Goal: Communication & Community: Answer question/provide support

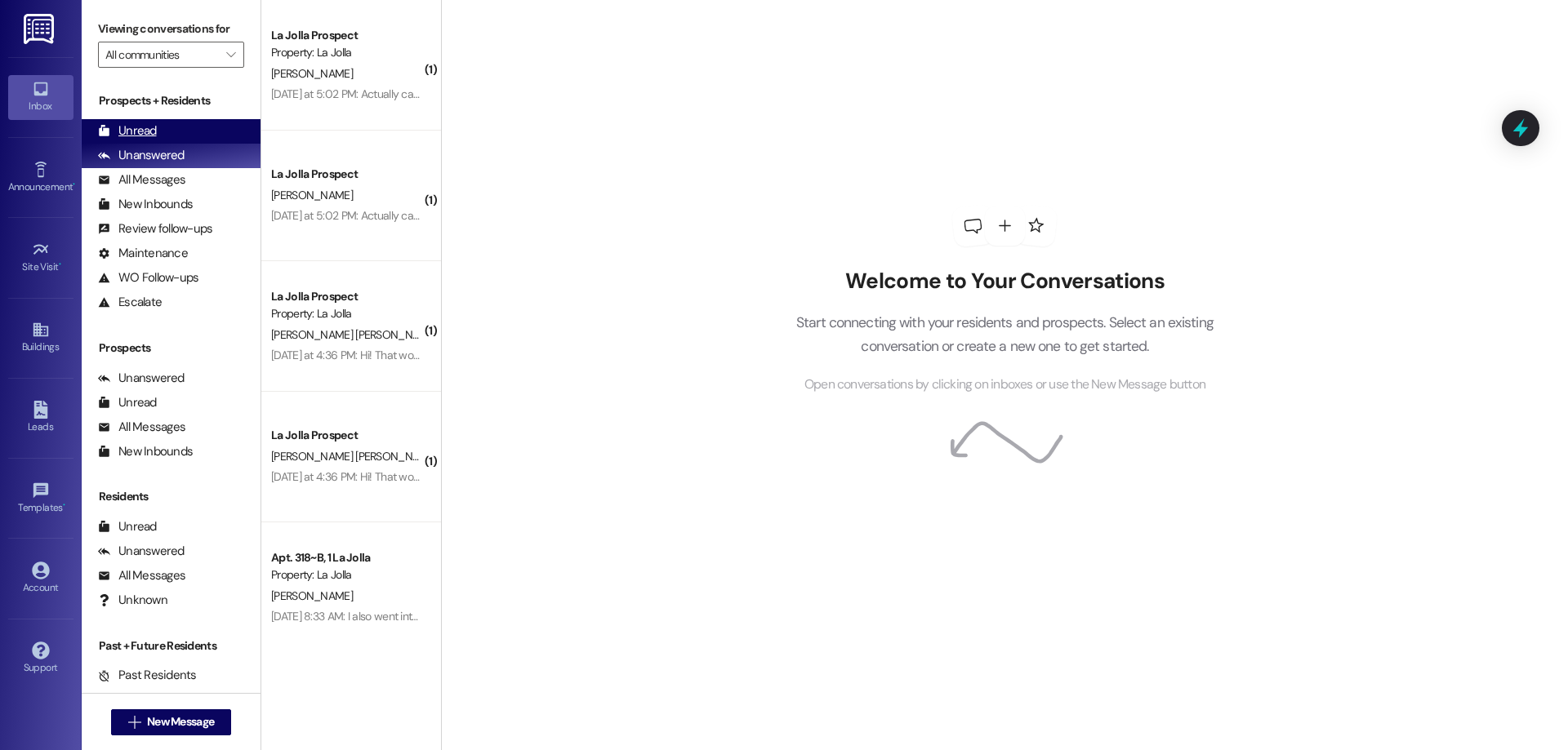
click at [166, 129] on div "Unread (0)" at bounding box center [171, 131] width 179 height 25
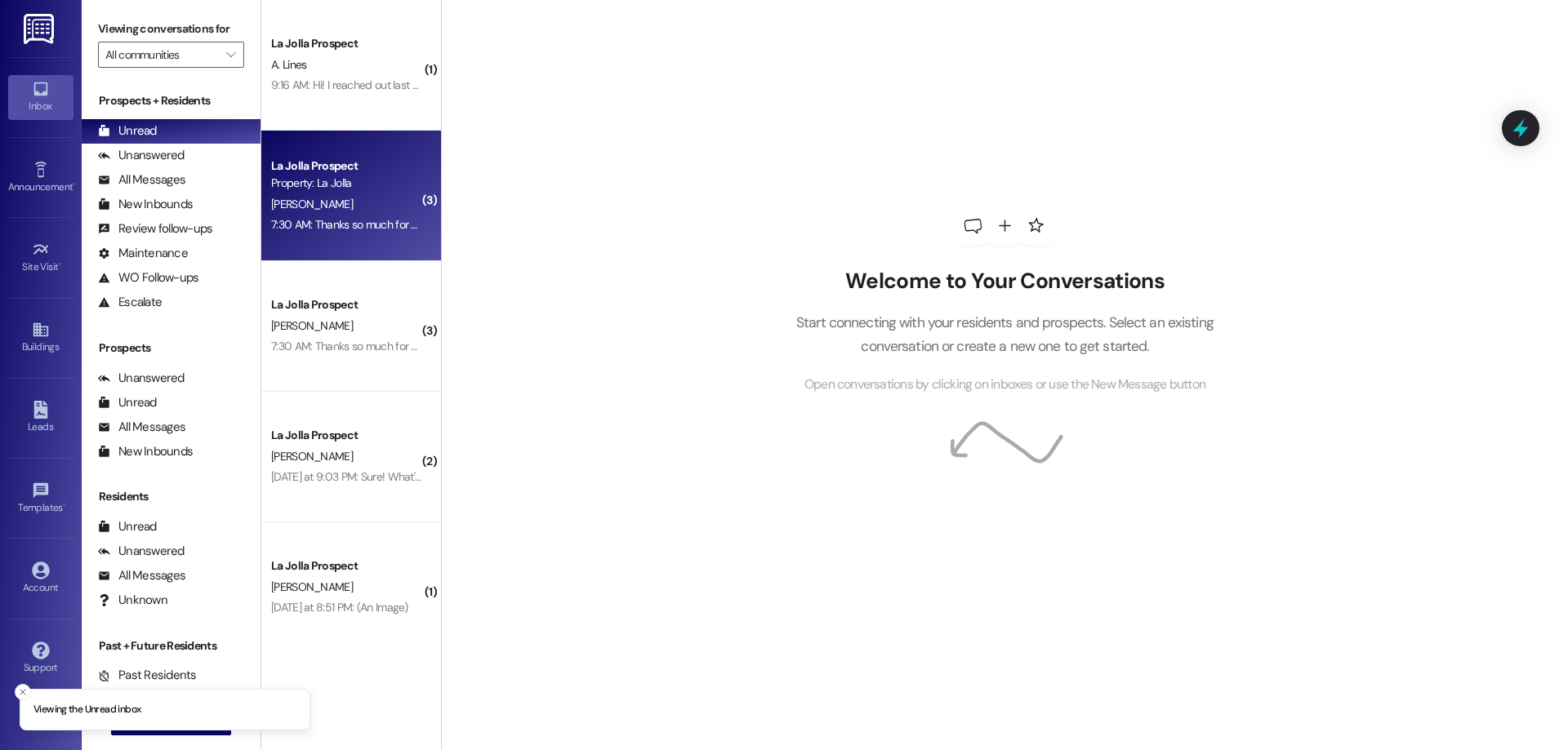
click at [372, 208] on div "[PERSON_NAME]" at bounding box center [346, 205] width 154 height 20
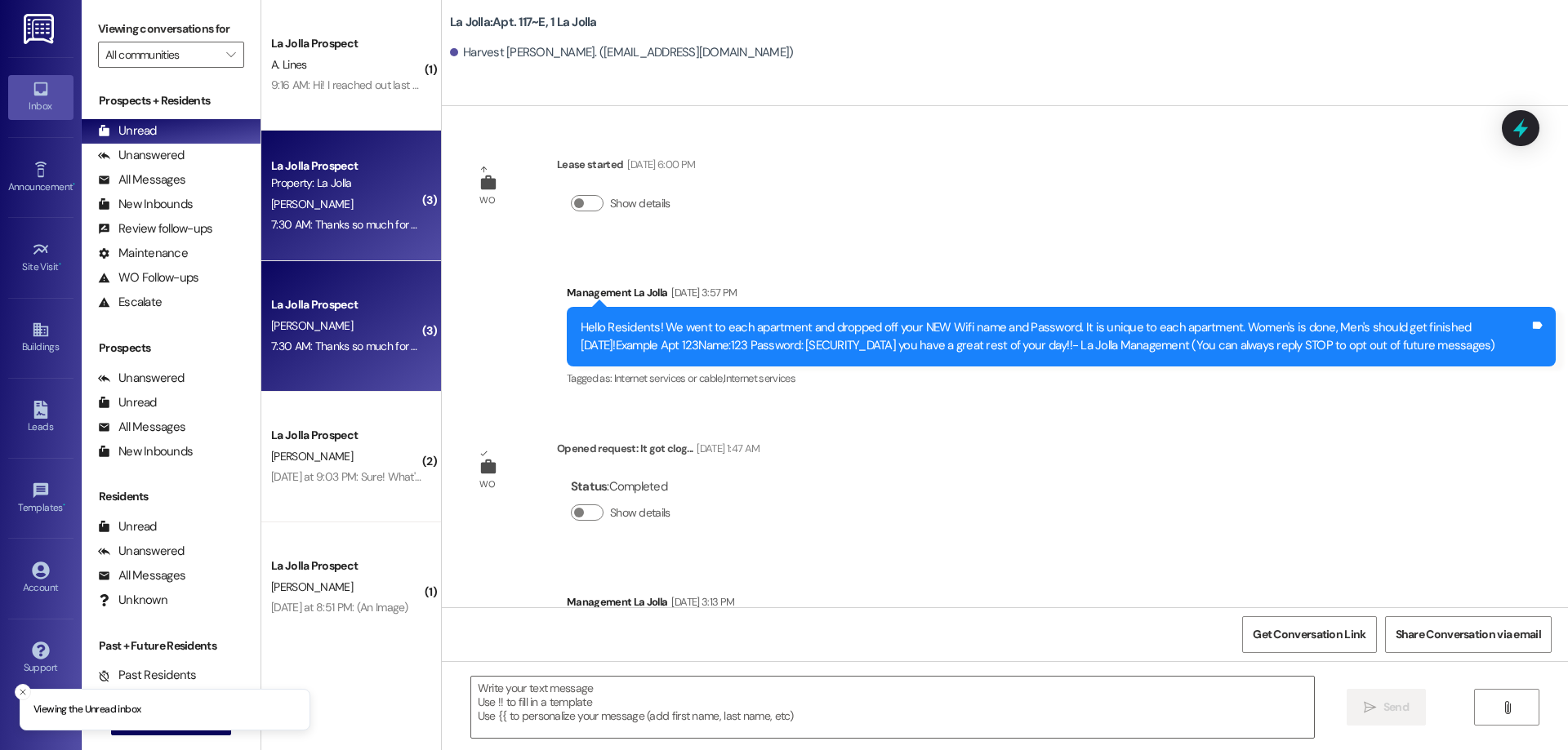
scroll to position [3758, 0]
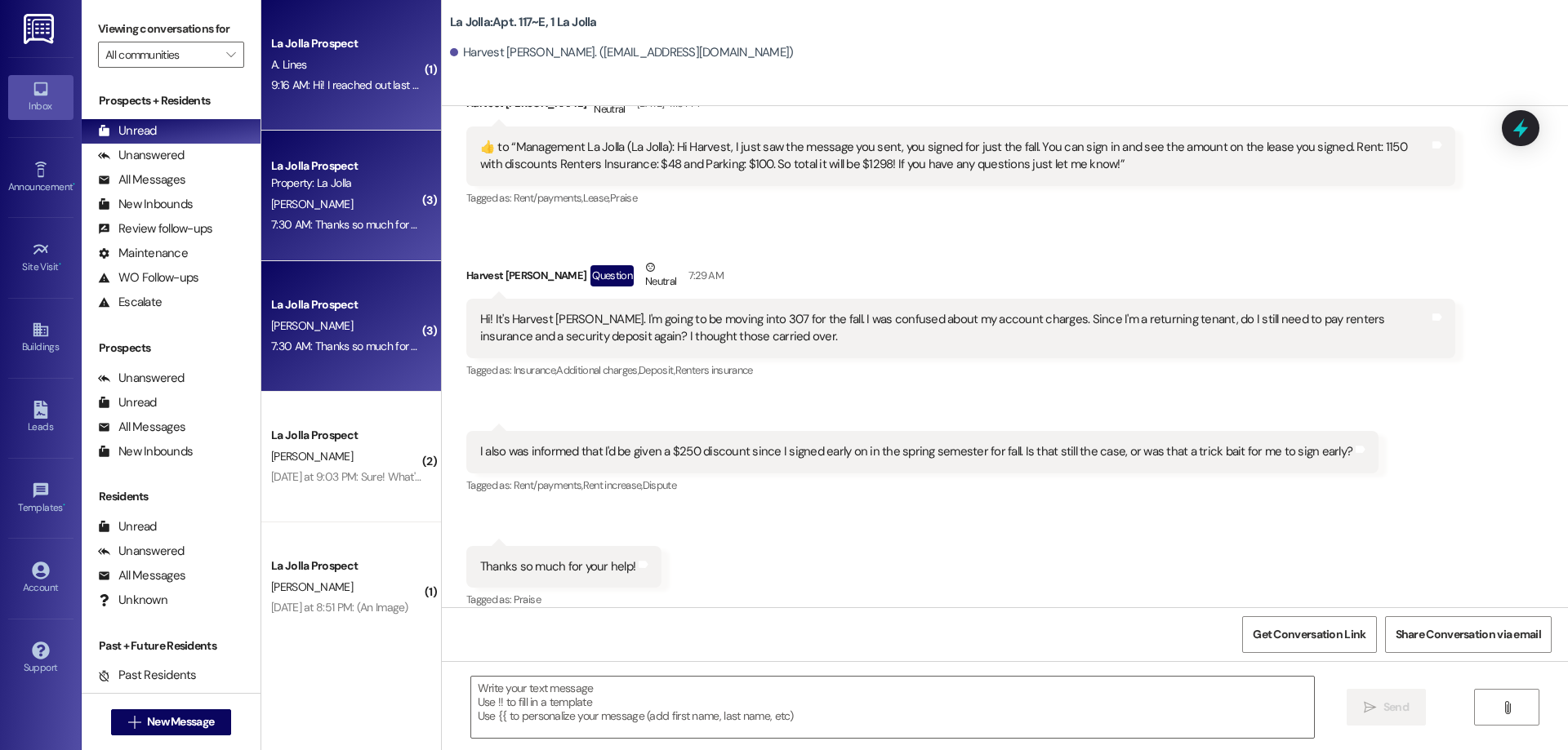
click at [386, 92] on div "9:16 AM: Hi! I reached out last week about roommate assignments and I still hav…" at bounding box center [628, 84] width 716 height 15
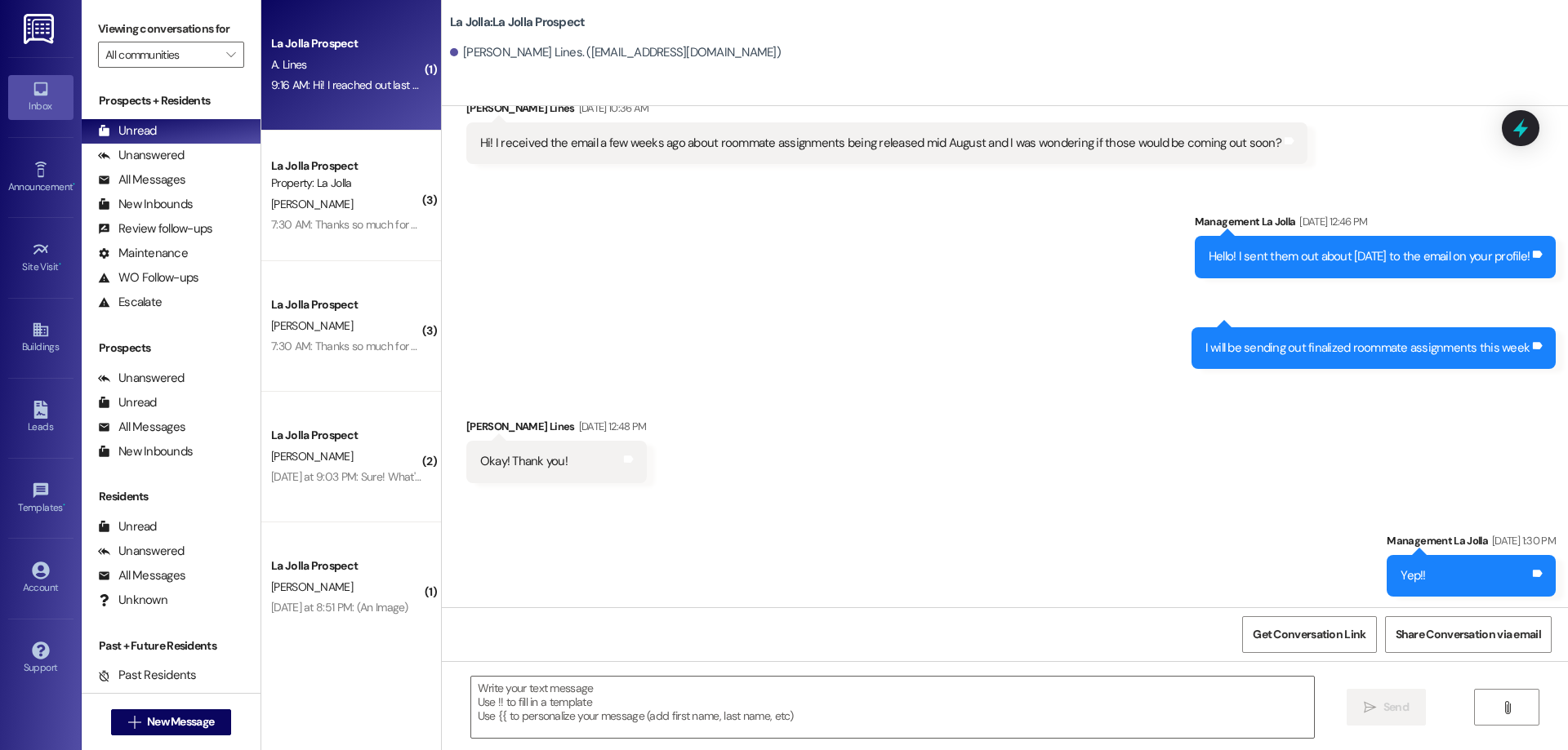
scroll to position [1282, 0]
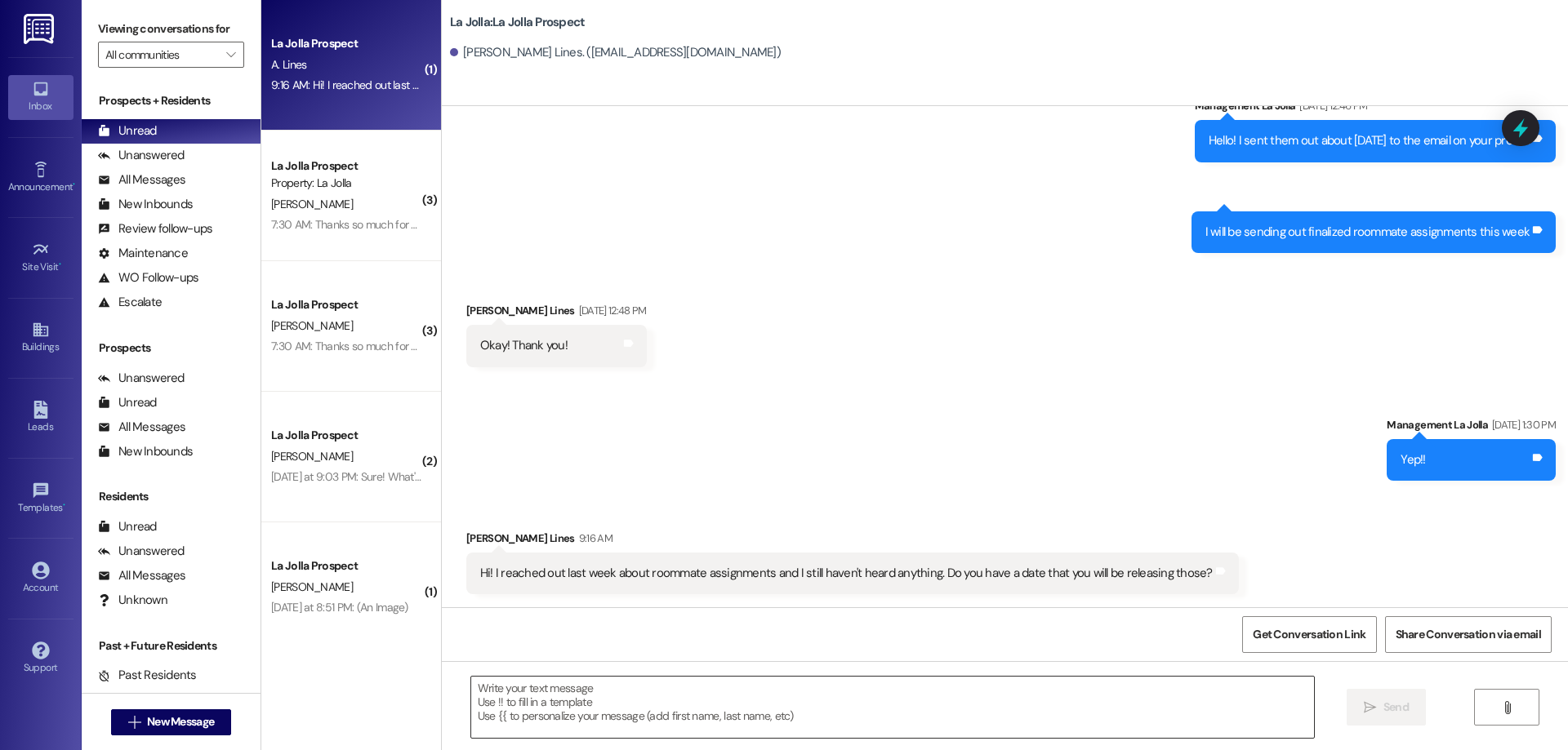
click at [643, 700] on textarea at bounding box center [893, 707] width 843 height 62
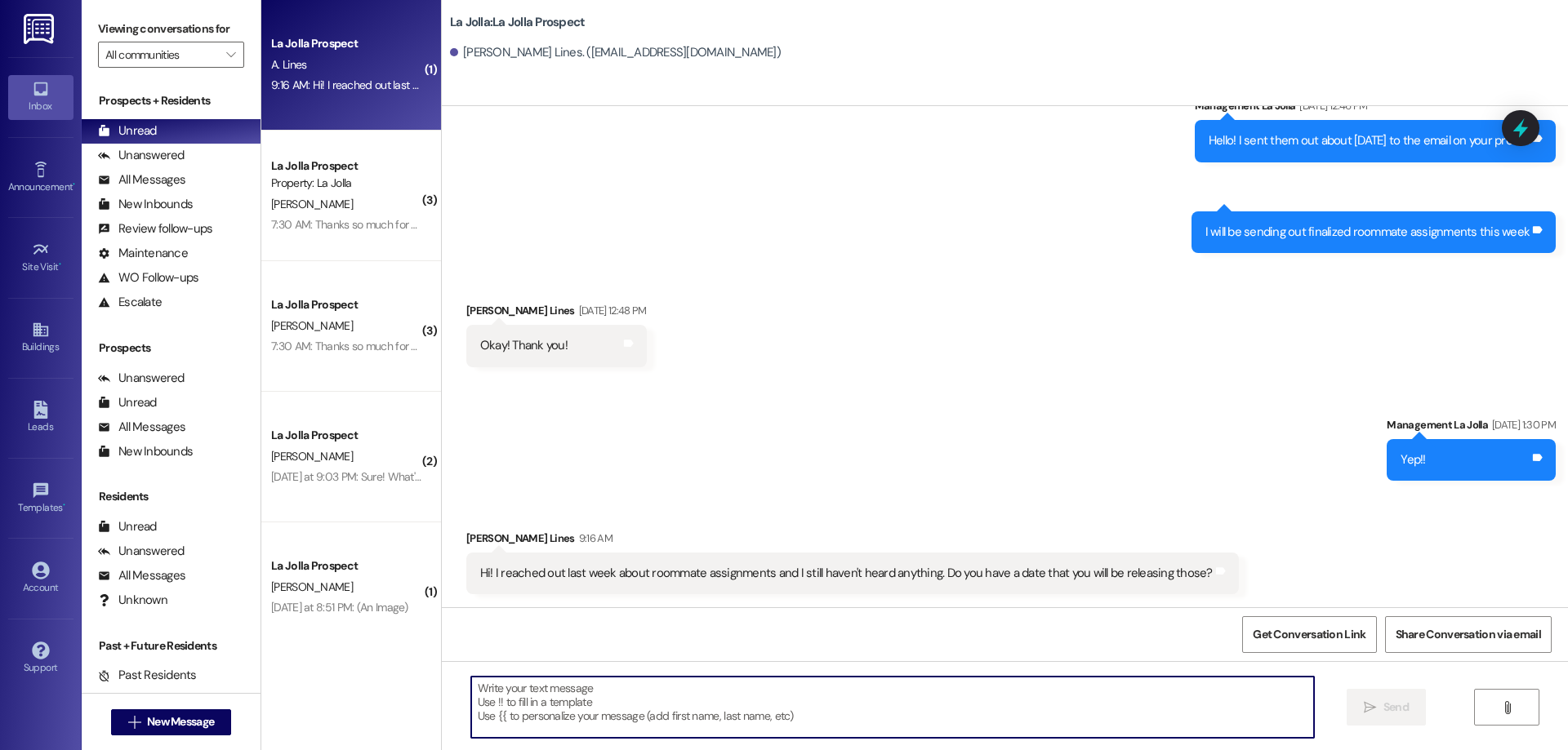
click at [689, 676] on div " Send " at bounding box center [1005, 722] width 1126 height 122
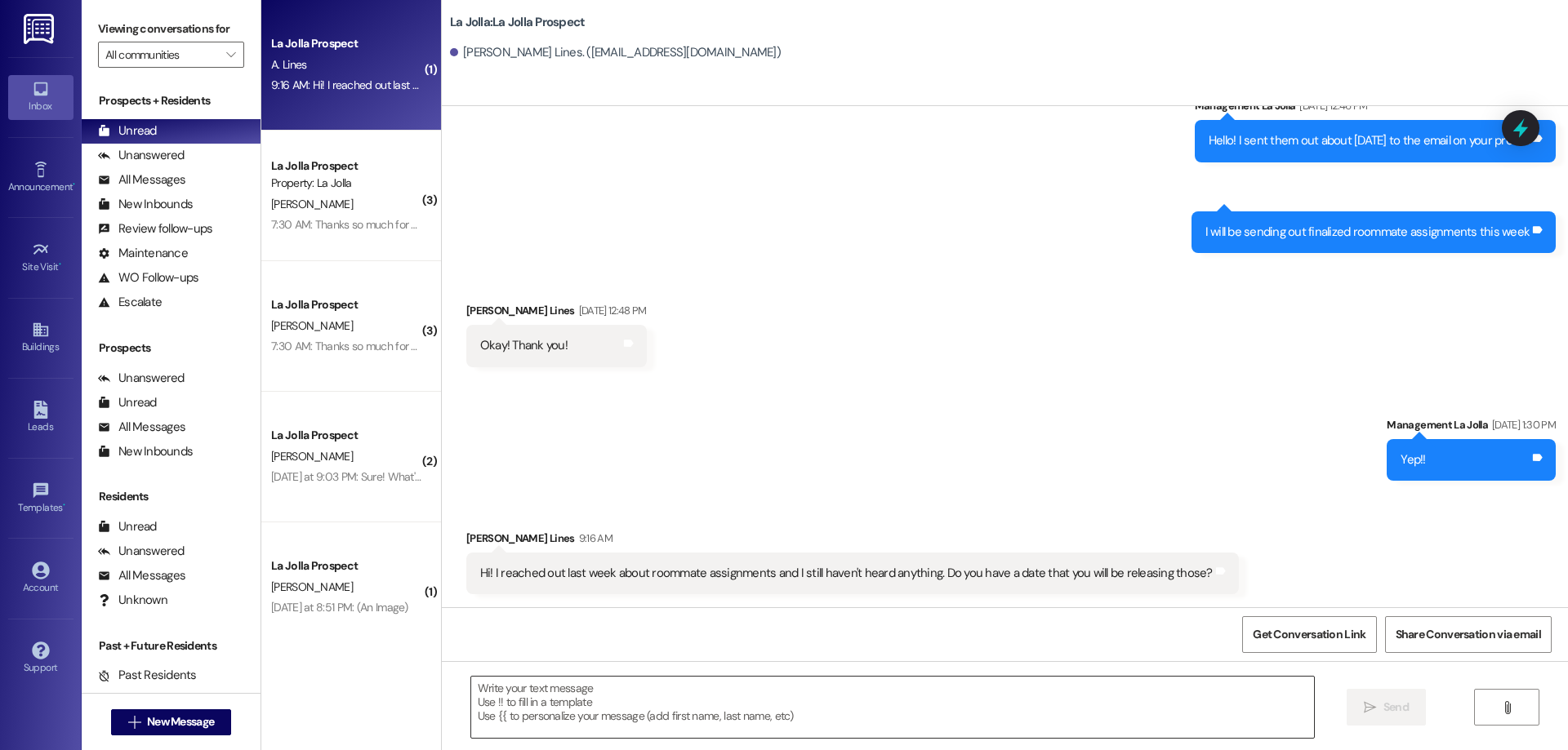
drag, startPoint x: 663, startPoint y: 724, endPoint x: 661, endPoint y: 713, distance: 11.2
click at [662, 723] on textarea at bounding box center [893, 707] width 843 height 62
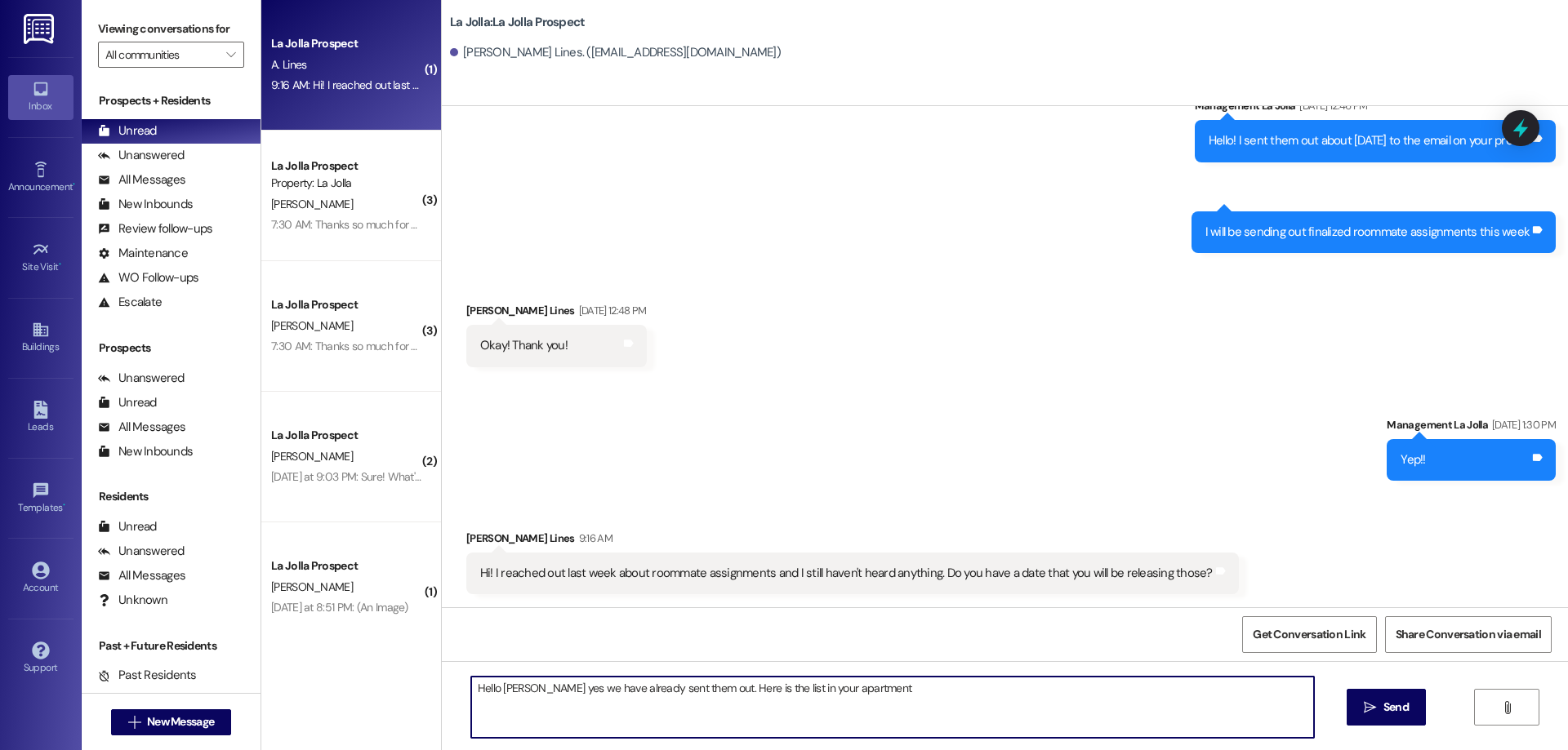
paste textarea "[PERSON_NAME] [PERSON_NAME], [PERSON_NAME], [PERSON_NAME], [PERSON_NAME], [PERS…"
drag, startPoint x: 689, startPoint y: 692, endPoint x: 698, endPoint y: 693, distance: 9.1
click at [689, 692] on textarea "Hello [PERSON_NAME] yes we have already sent them out. Here is the list in your…" at bounding box center [893, 707] width 843 height 62
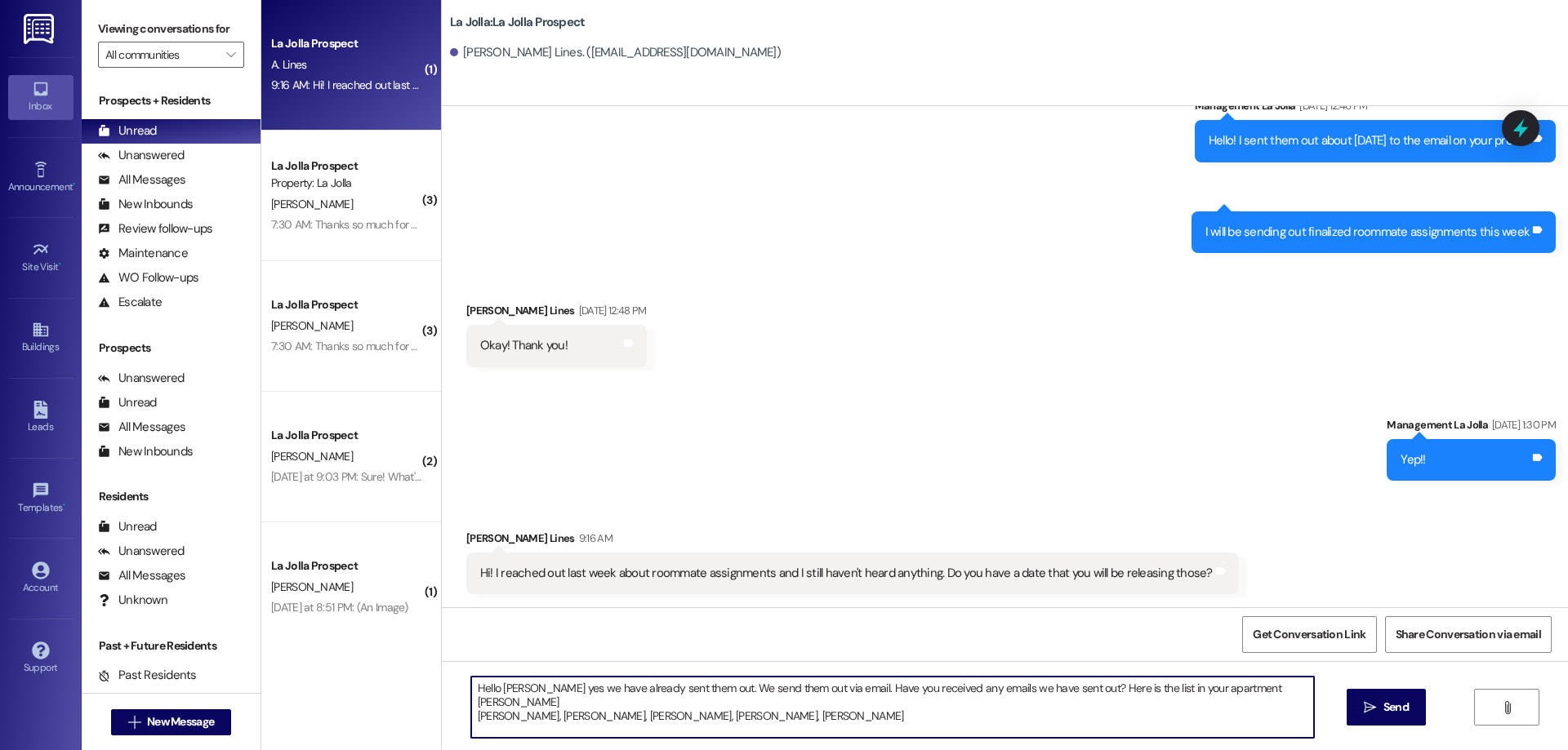
click at [1211, 693] on textarea "Hello [PERSON_NAME] yes we have already sent them out. We send them out via ema…" at bounding box center [893, 707] width 843 height 62
click at [1213, 688] on textarea "Hello [PERSON_NAME] yes we have already sent them out. We send them out via ema…" at bounding box center [893, 707] width 843 height 62
click at [1056, 695] on textarea "Hello [PERSON_NAME] yes we have already sent them out. We send them out via ema…" at bounding box center [893, 707] width 843 height 62
click at [674, 709] on textarea "Hello [PERSON_NAME] yes we have already sent them out. We send them out via ema…" at bounding box center [893, 707] width 843 height 62
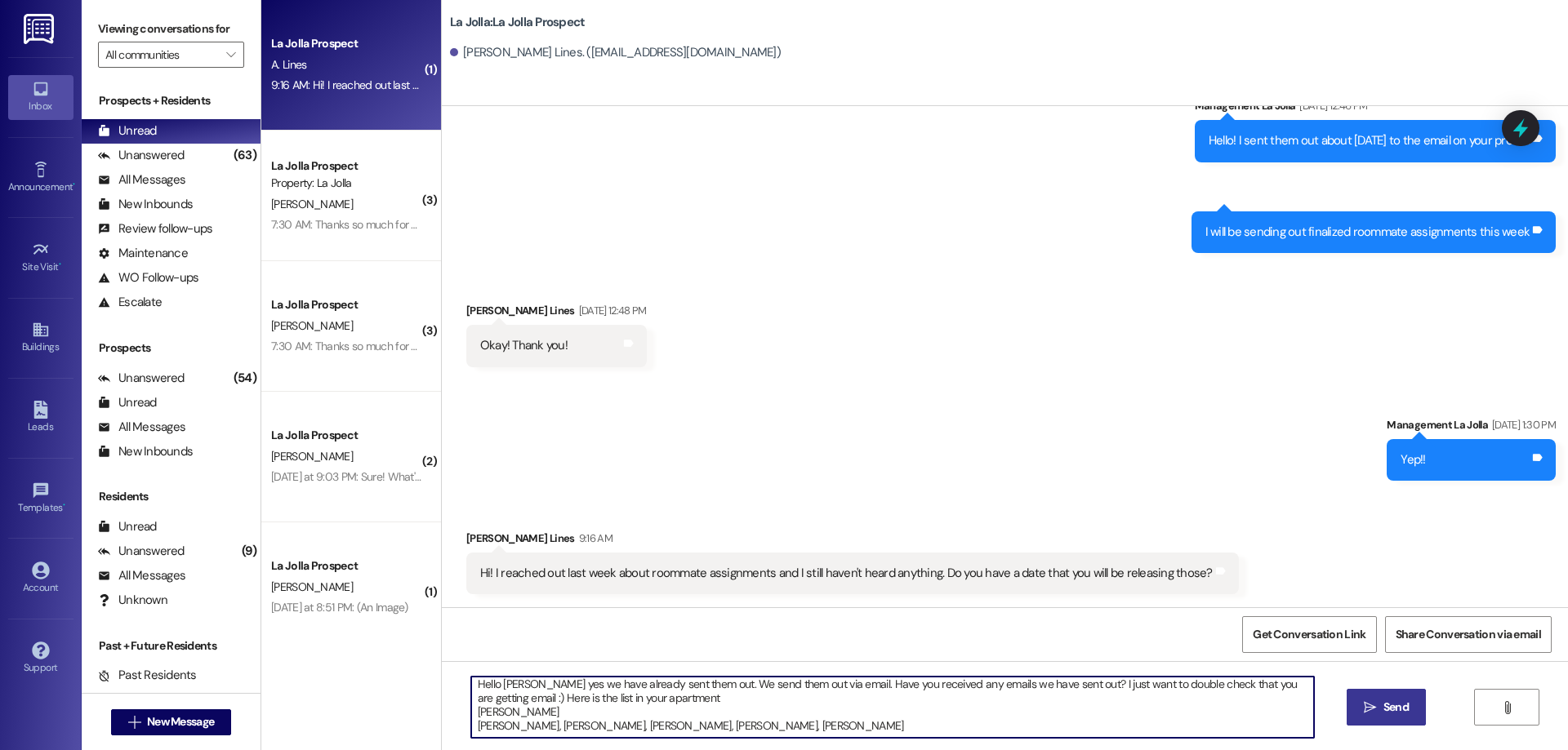
type textarea "Hello [PERSON_NAME] yes we have already sent them out. We send them out via ema…"
click at [1378, 692] on button " Send" at bounding box center [1386, 707] width 79 height 37
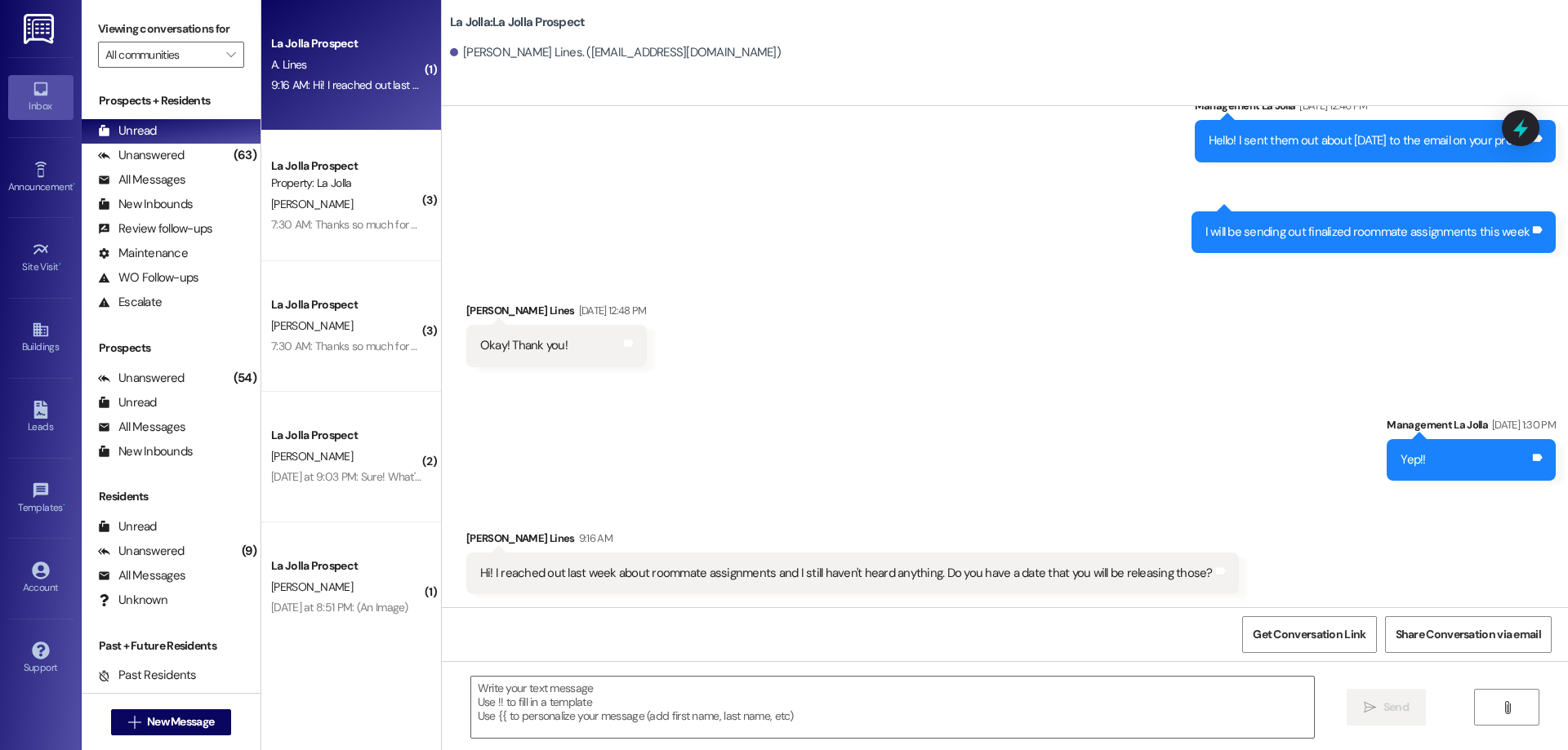
scroll to position [0, 0]
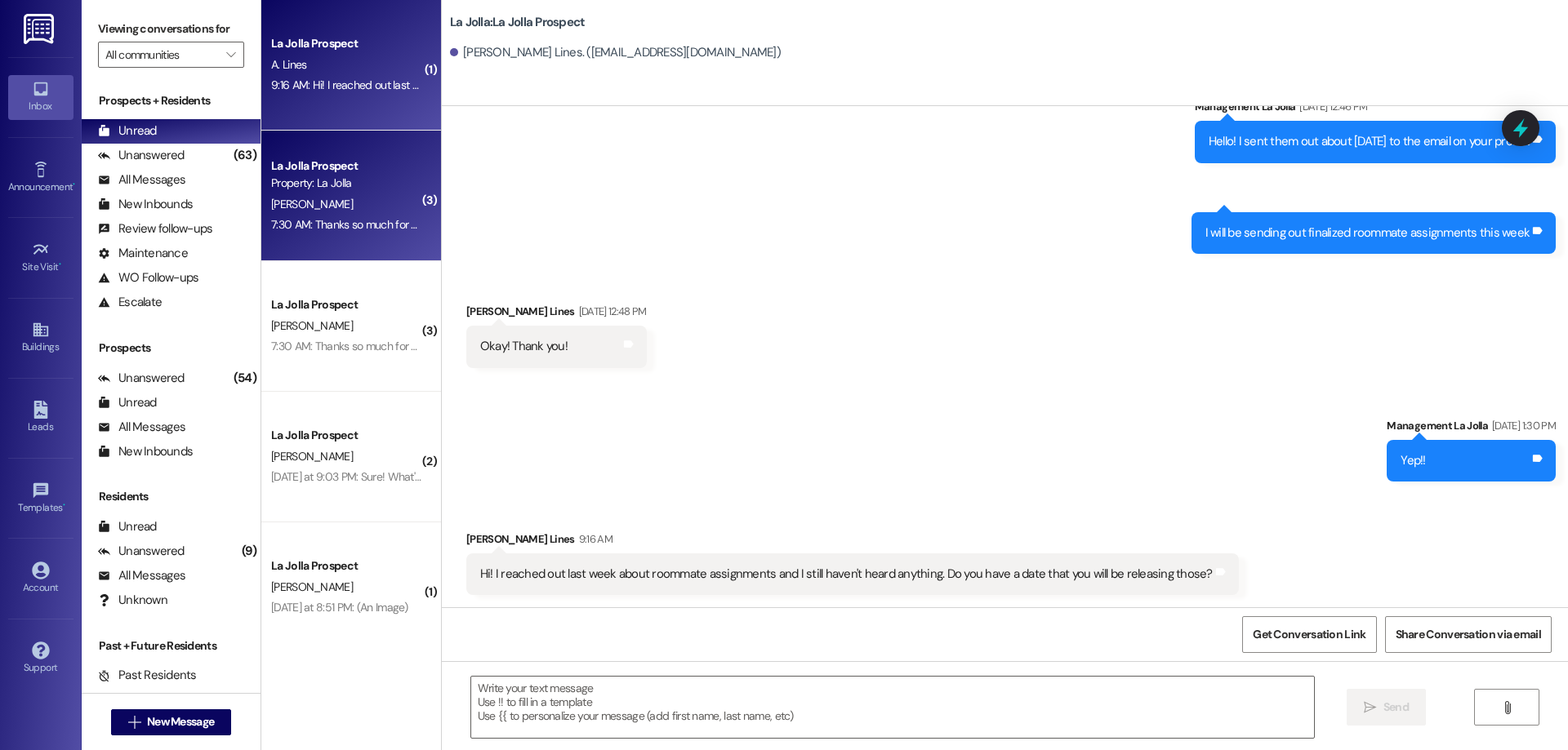
click at [349, 242] on div "La Jolla Prospect Property: La [PERSON_NAME] 7:30 AM: Thanks so much for your h…" at bounding box center [352, 196] width 180 height 130
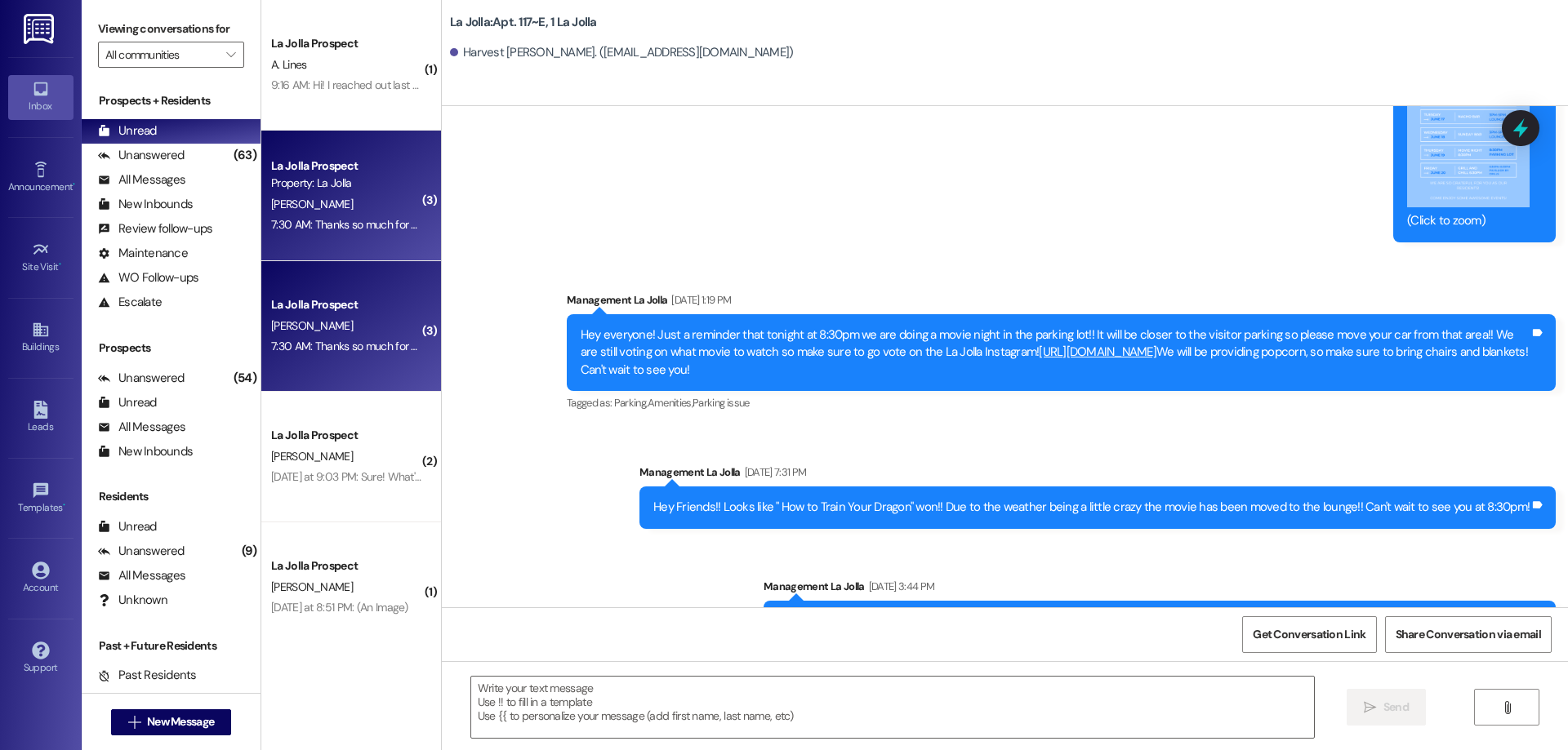
scroll to position [3758, 0]
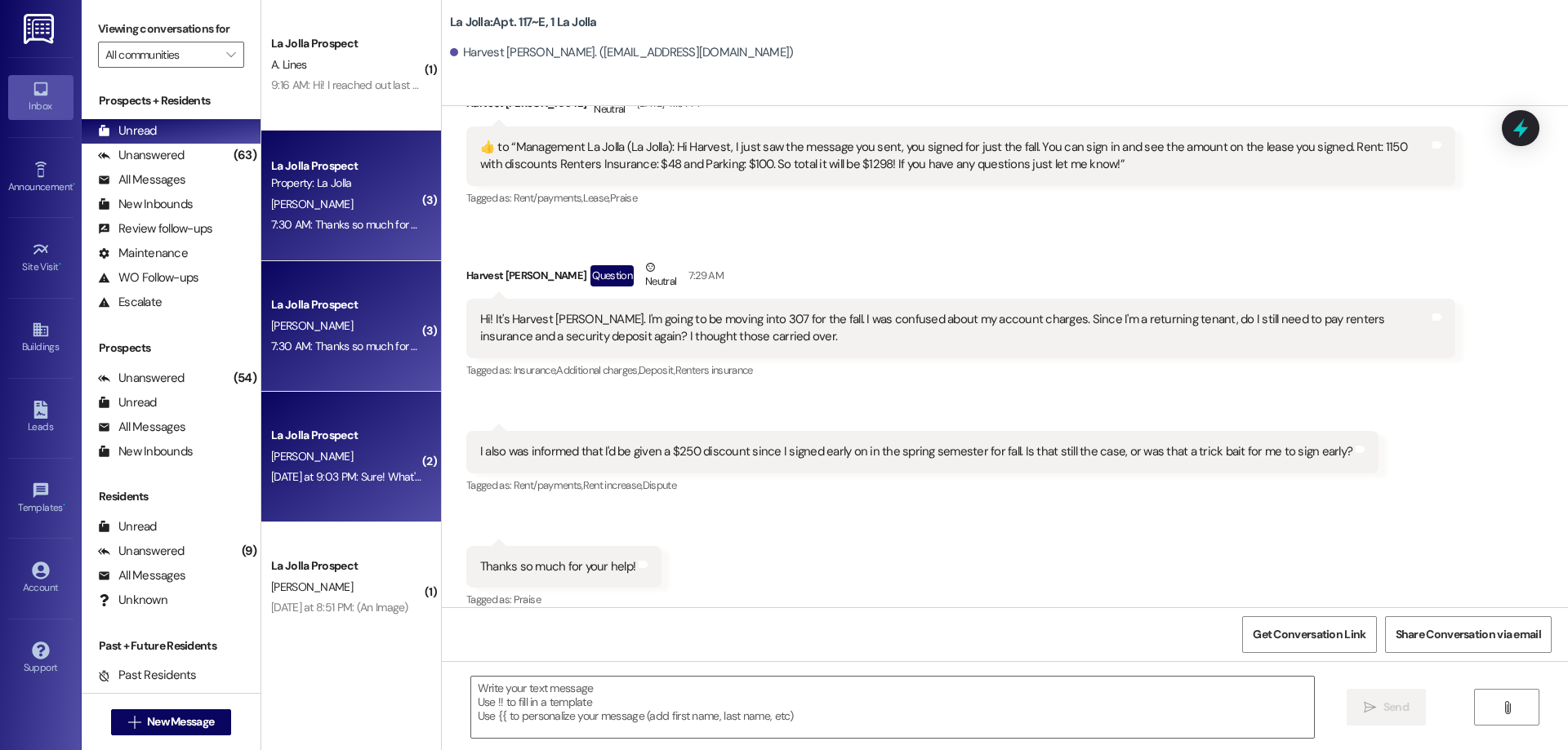
click at [334, 469] on div "[DATE] at 9:03 PM: Sure! What's the number to call? [DATE] at 9:03 PM: Sure! Wh…" at bounding box center [392, 476] width 243 height 15
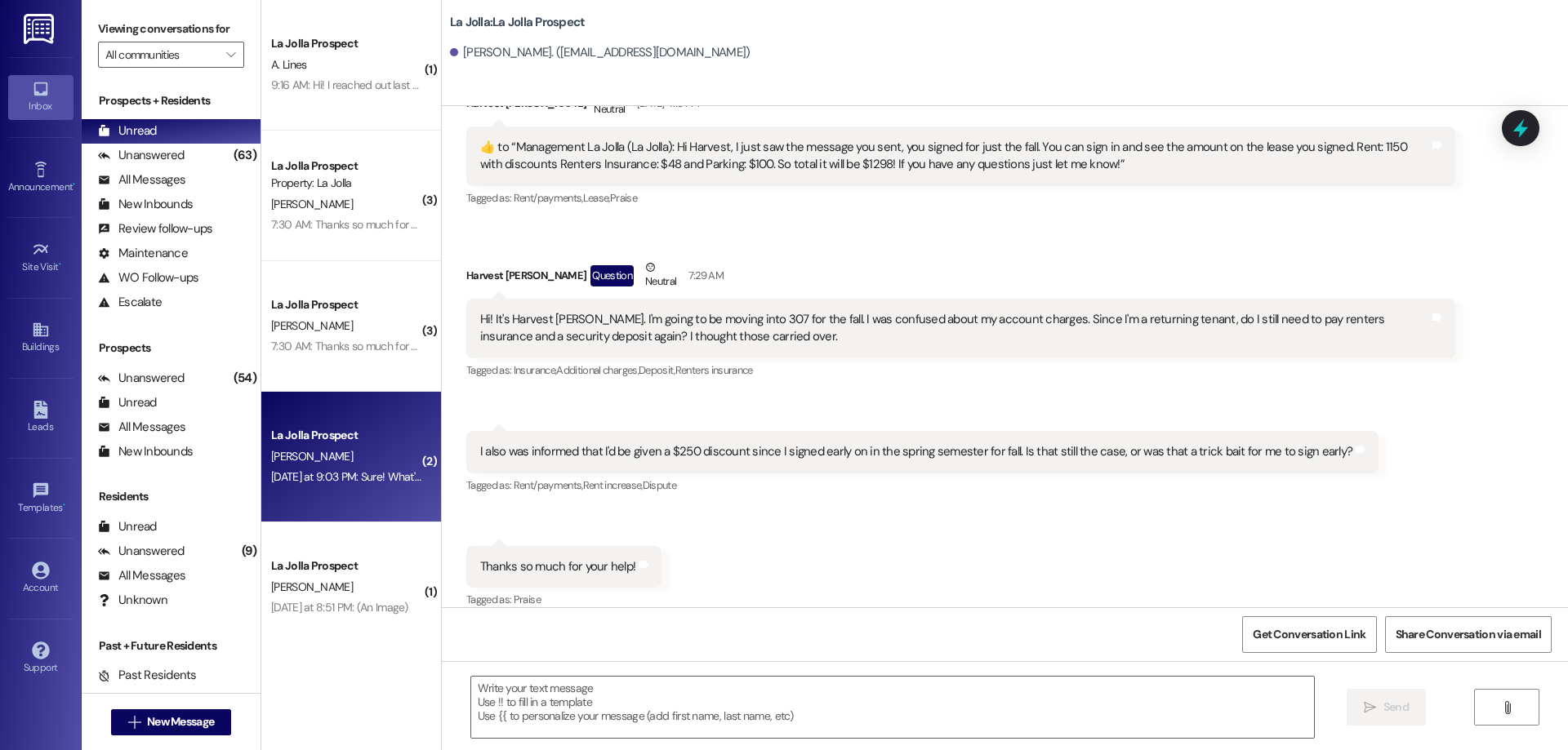
scroll to position [85, 0]
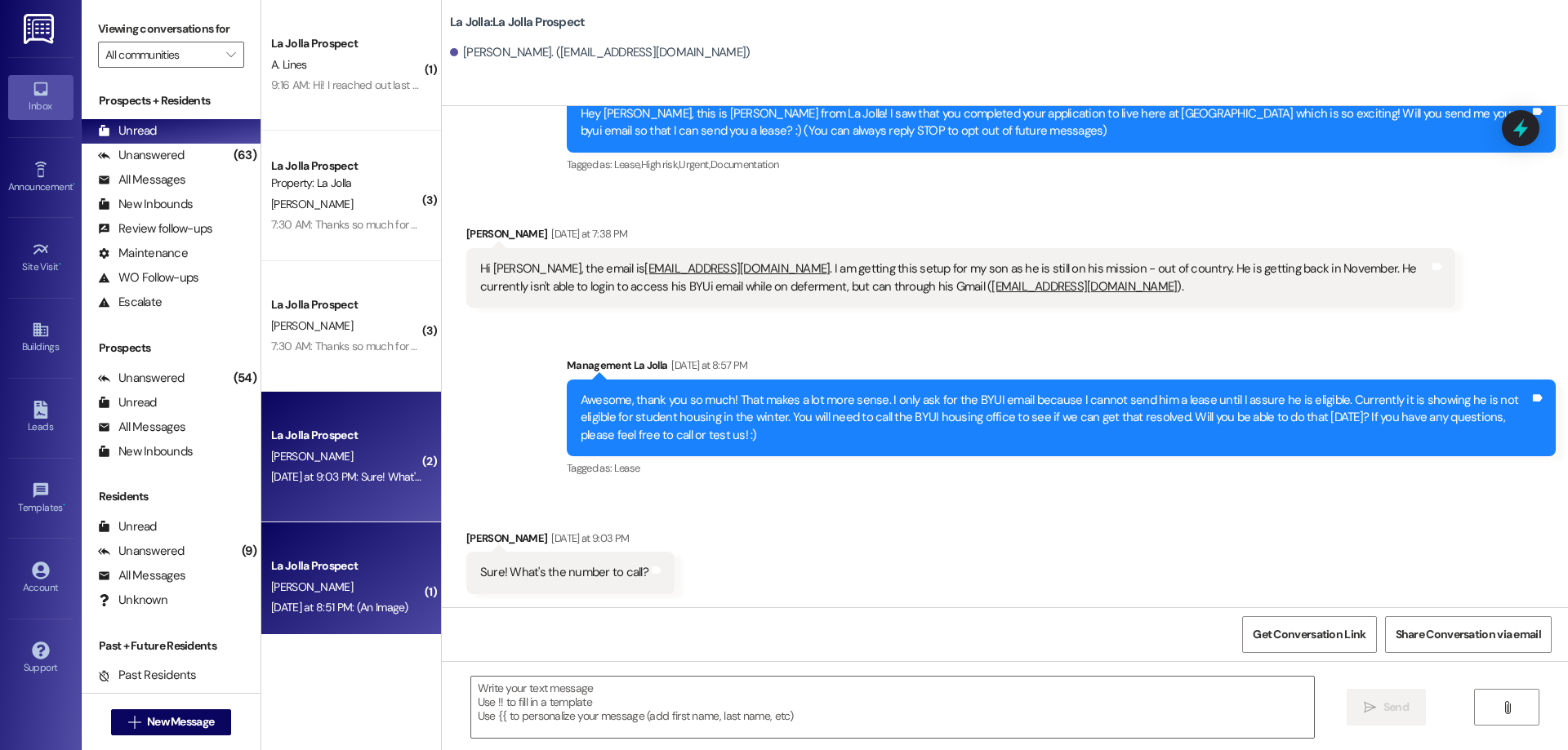
click at [356, 585] on div "[PERSON_NAME]" at bounding box center [346, 588] width 154 height 20
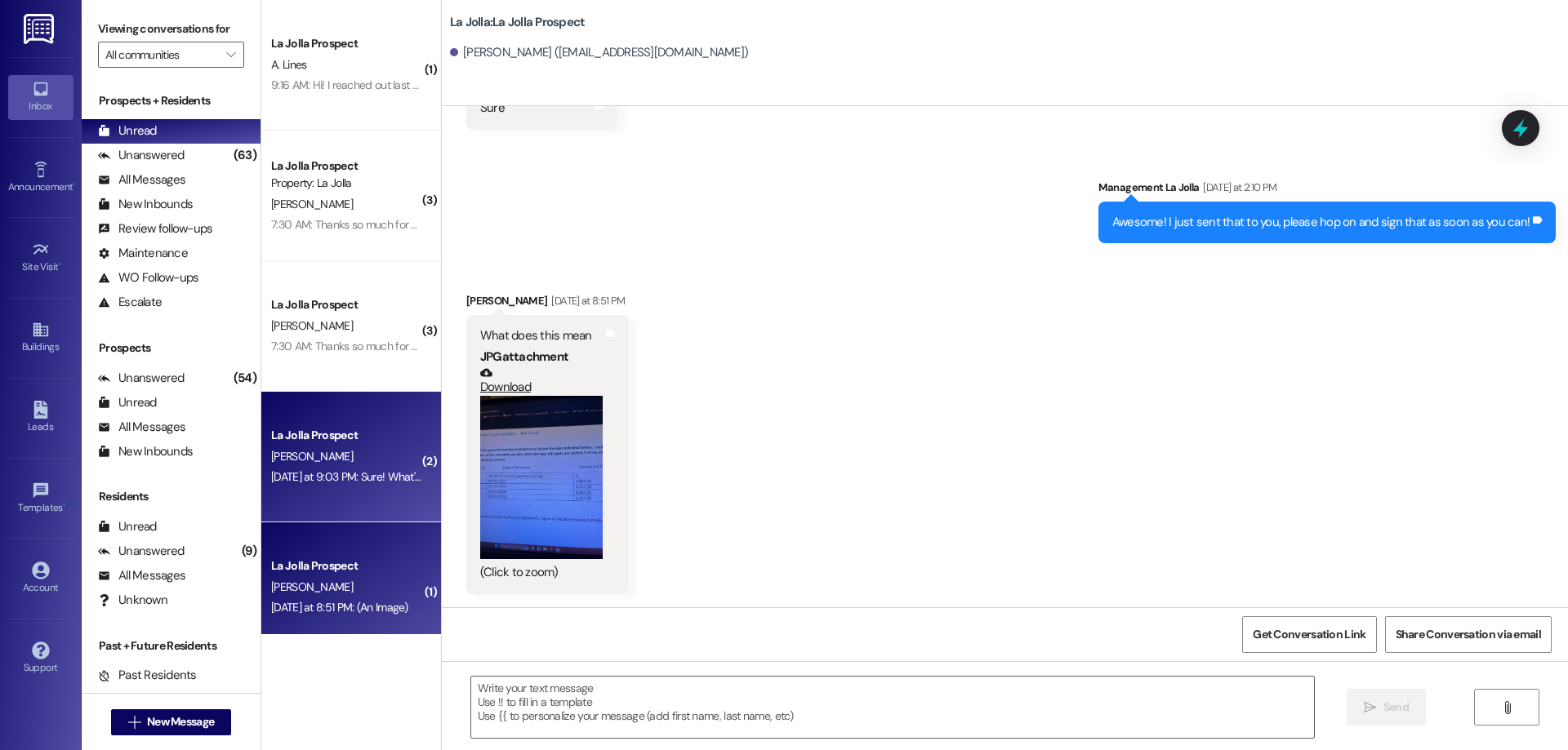
click at [362, 488] on div "La Jolla Prospect [PERSON_NAME] [DATE] at 9:03 PM: Sure! What's the number to c…" at bounding box center [352, 457] width 180 height 130
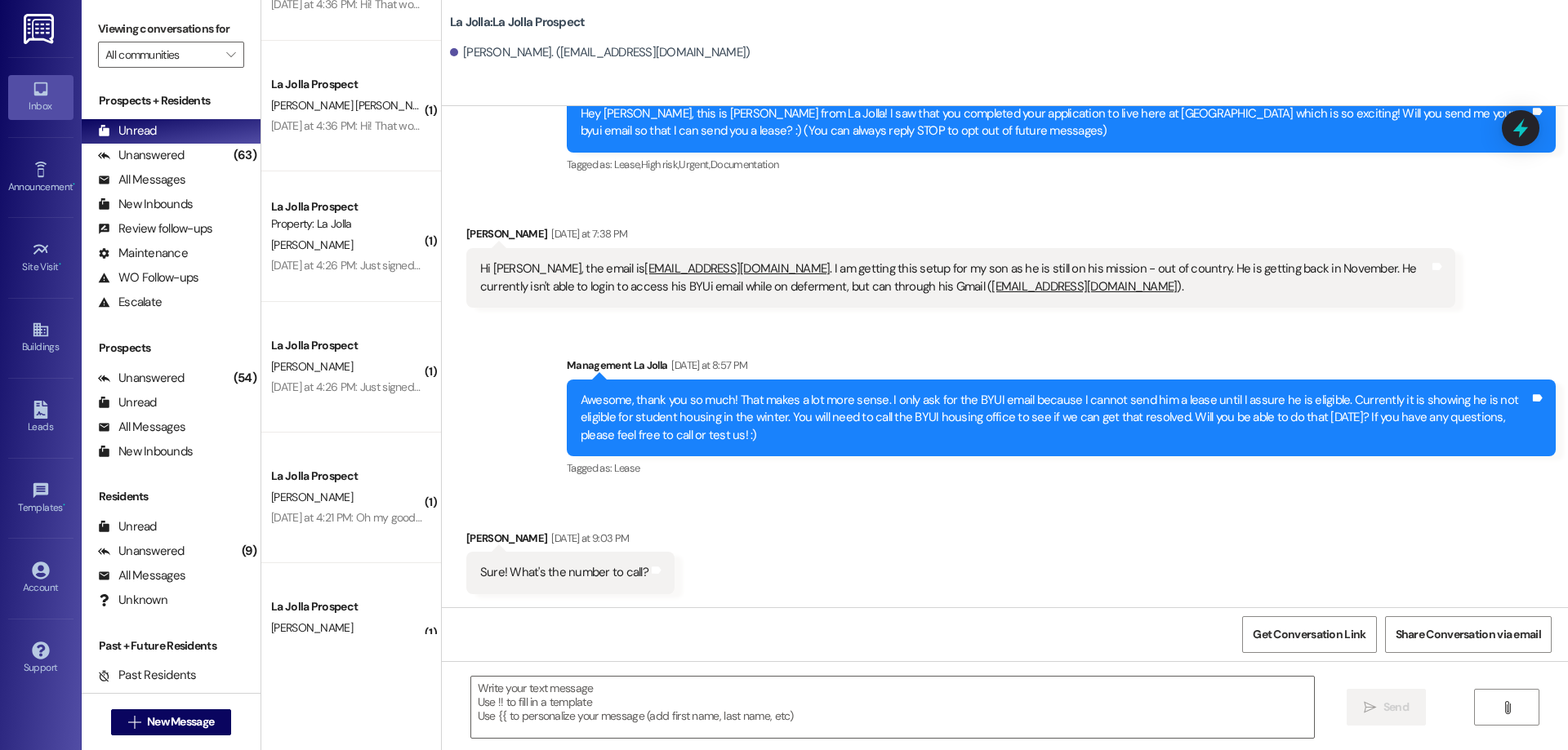
scroll to position [2239, 0]
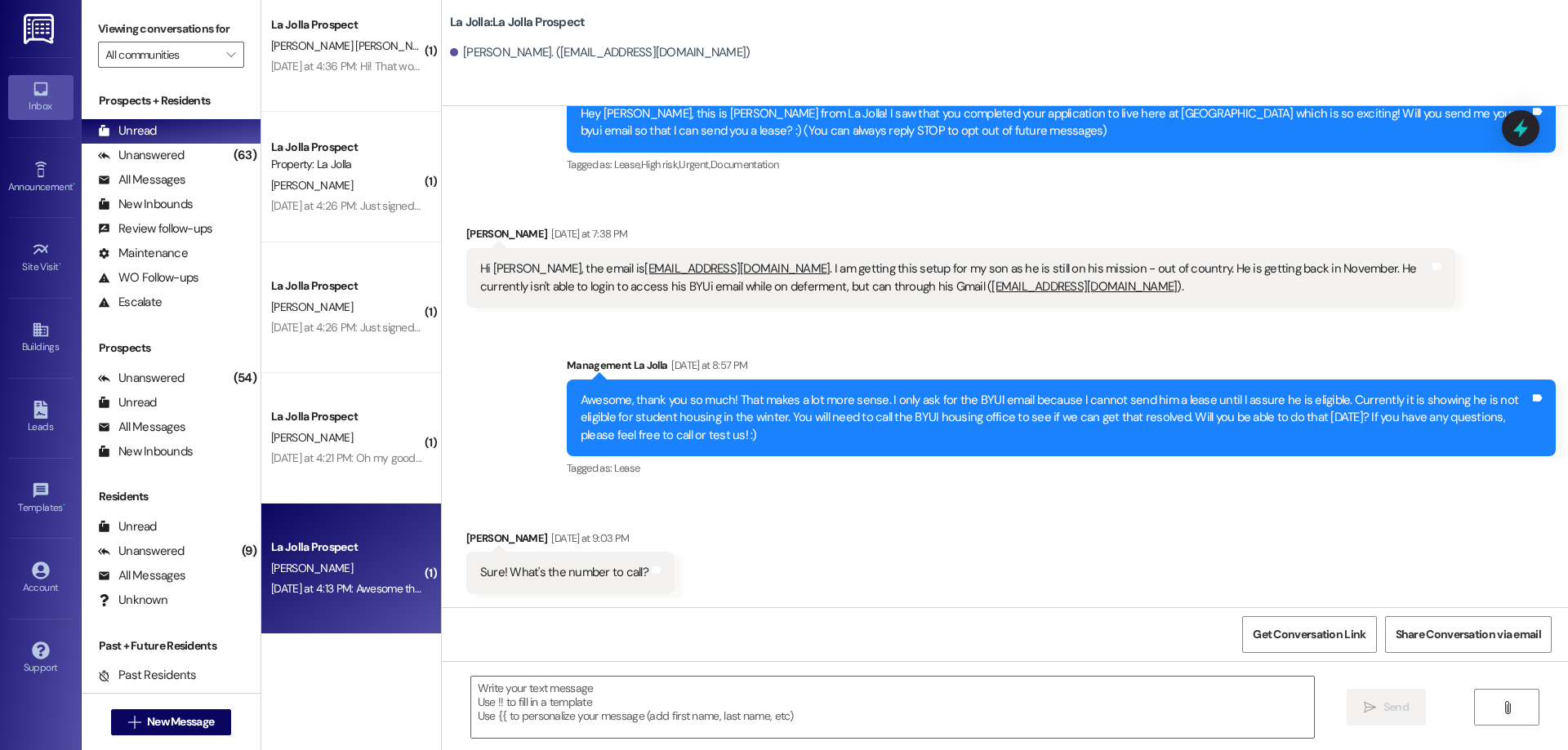
click at [356, 585] on div "[DATE] at 4:13 PM: Awesome thank you so much! [DATE] at 4:13 PM: Awesome thank …" at bounding box center [384, 588] width 227 height 15
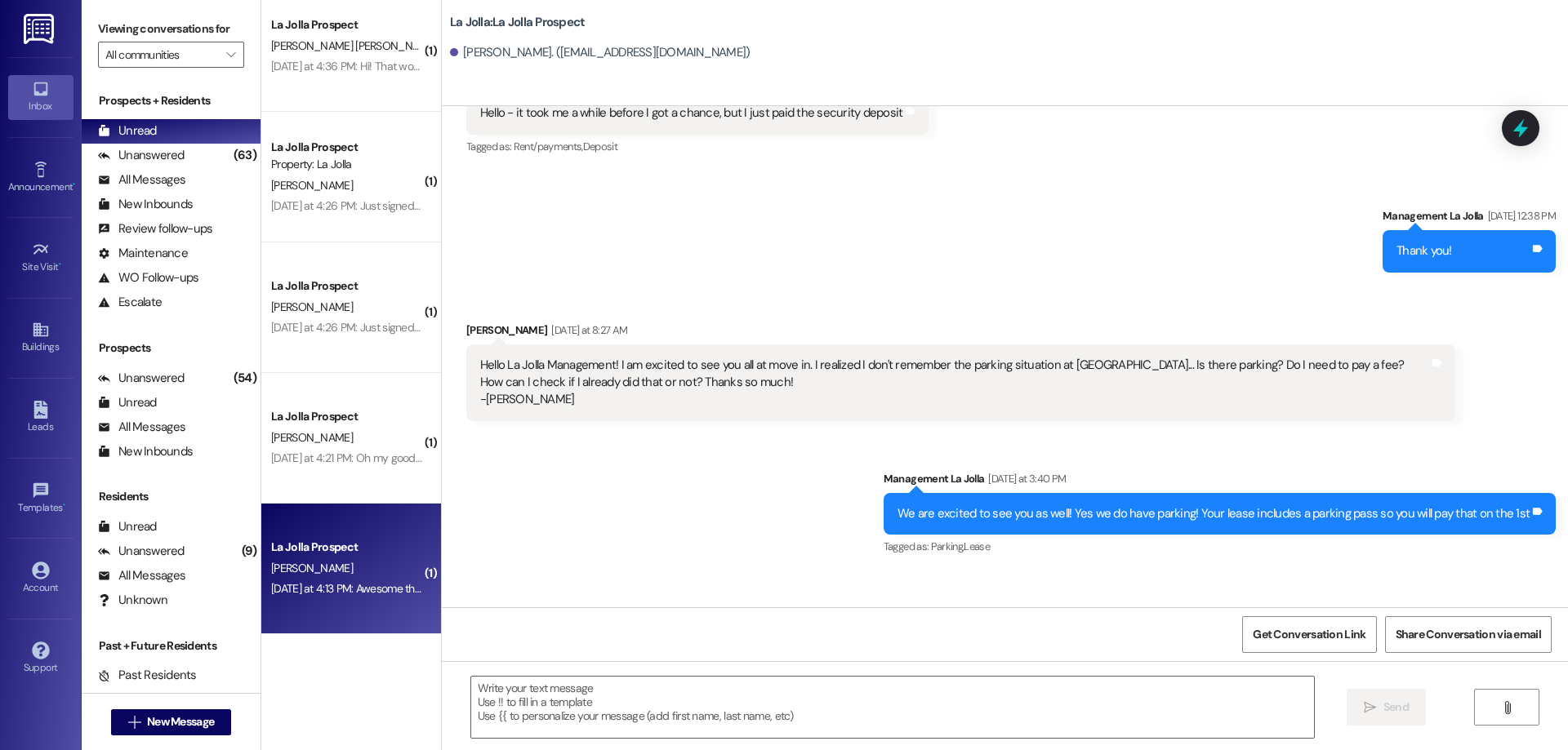
scroll to position [630, 0]
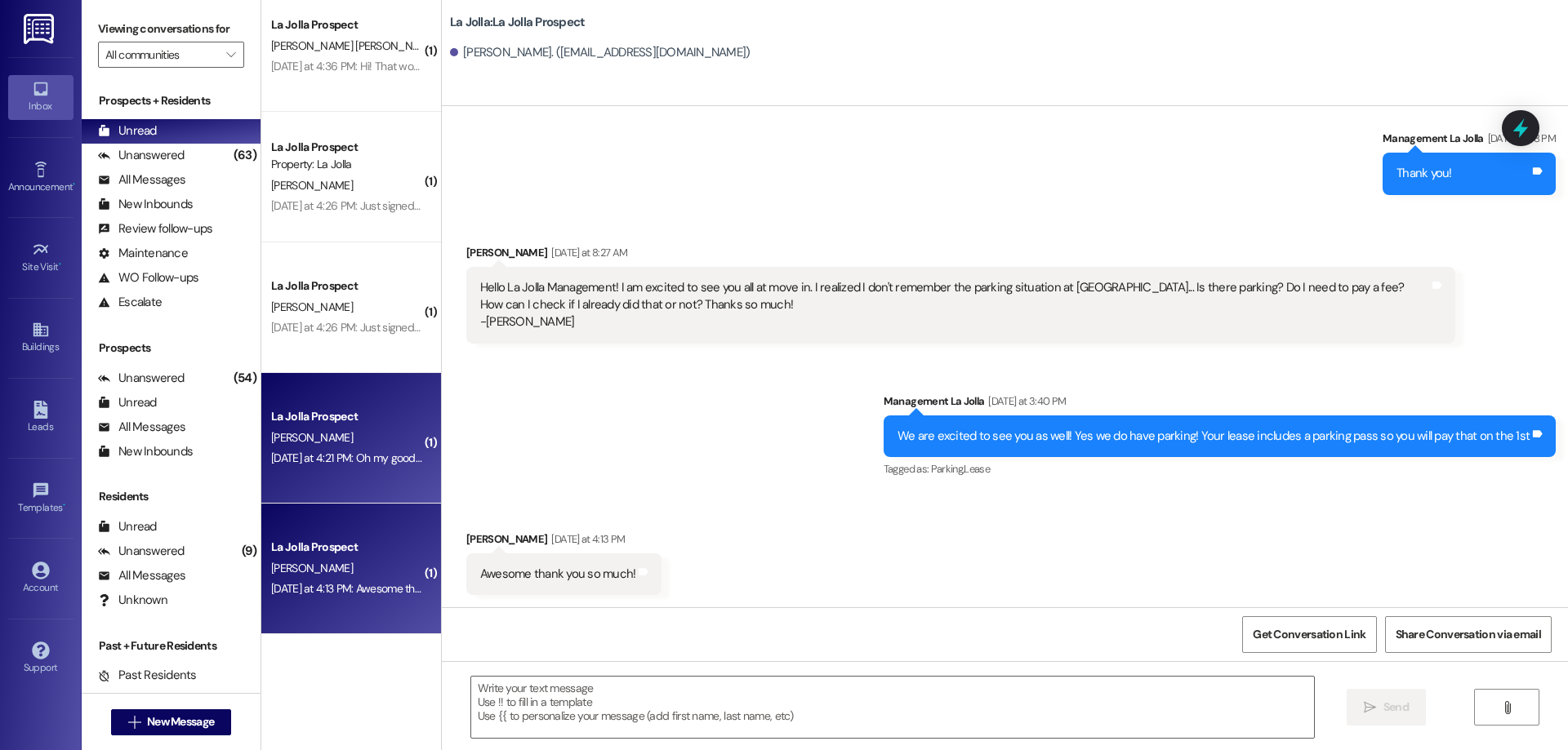
click at [366, 474] on div "La Jolla Prospect [PERSON_NAME] [DATE] at 4:21 PM: Oh my goodness! [STREET_ADDR…" at bounding box center [352, 438] width 180 height 130
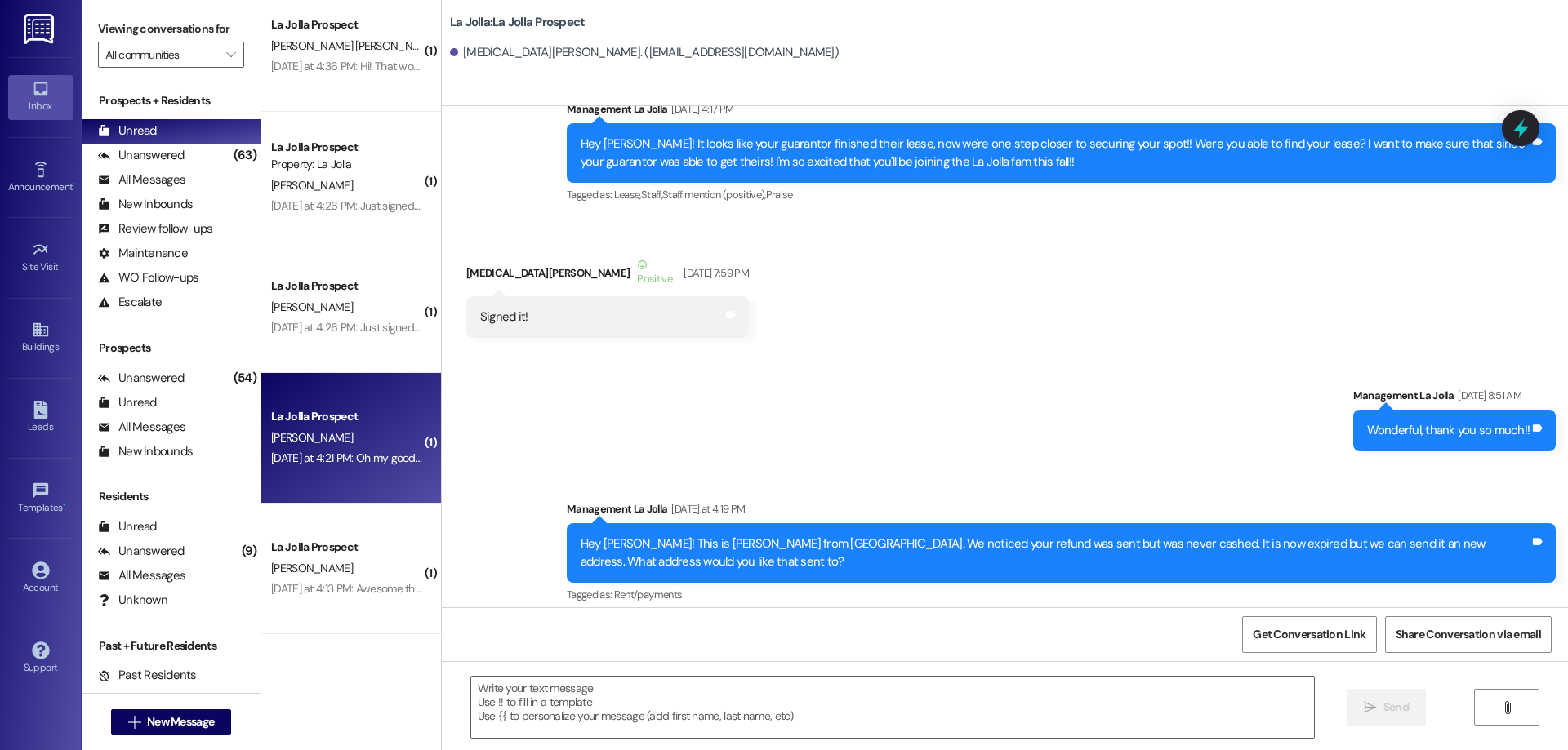
scroll to position [791, 0]
